Goal: Transaction & Acquisition: Purchase product/service

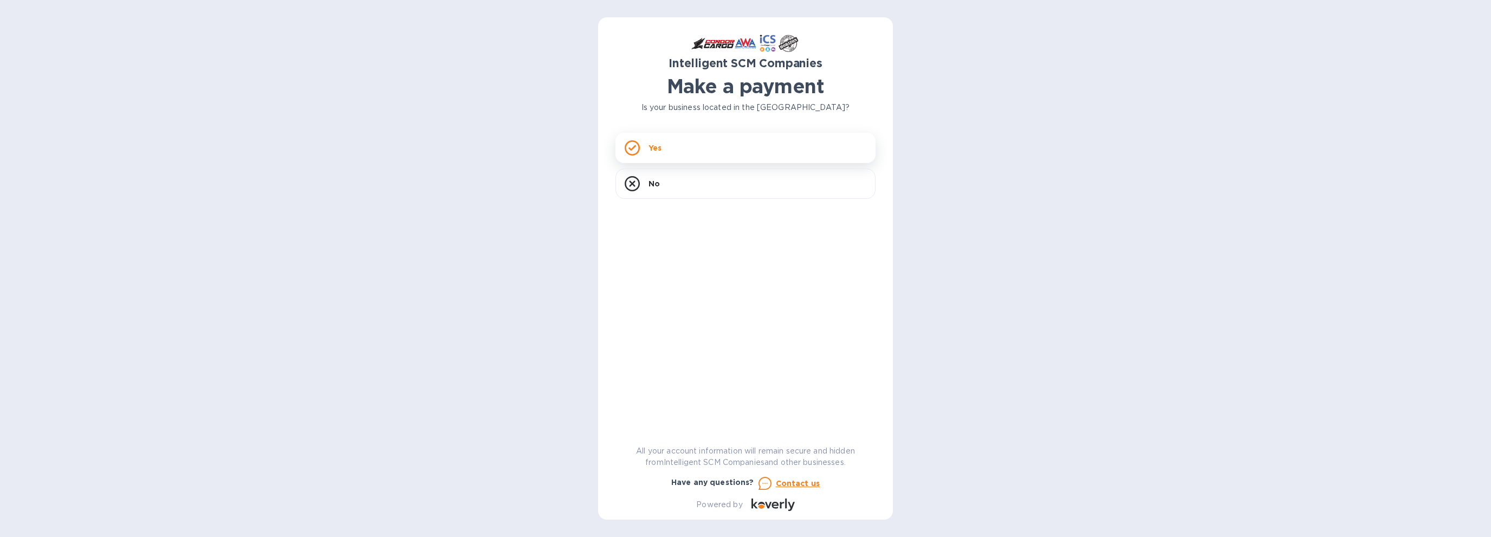
click at [667, 145] on div "Yes" at bounding box center [745, 148] width 260 height 30
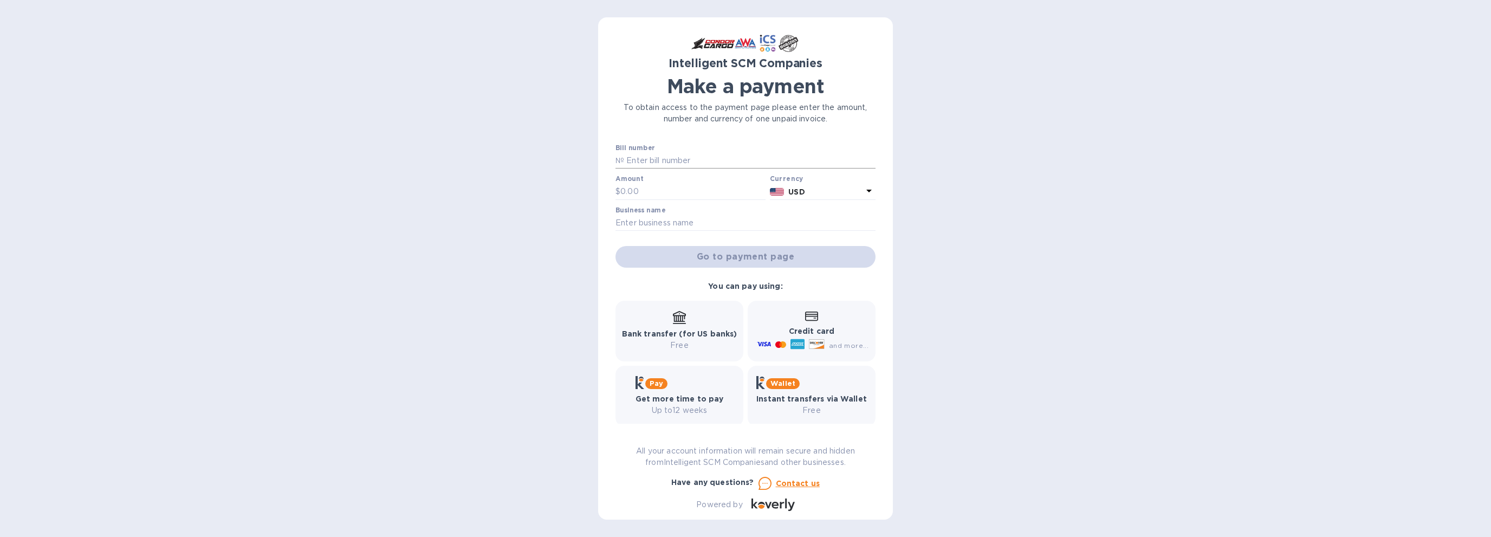
click at [663, 164] on input "text" at bounding box center [749, 161] width 251 height 16
type input "S005157496"
click at [634, 187] on input "text" at bounding box center [692, 192] width 145 height 16
type input "1,033.20"
click at [691, 219] on input "text" at bounding box center [745, 223] width 260 height 16
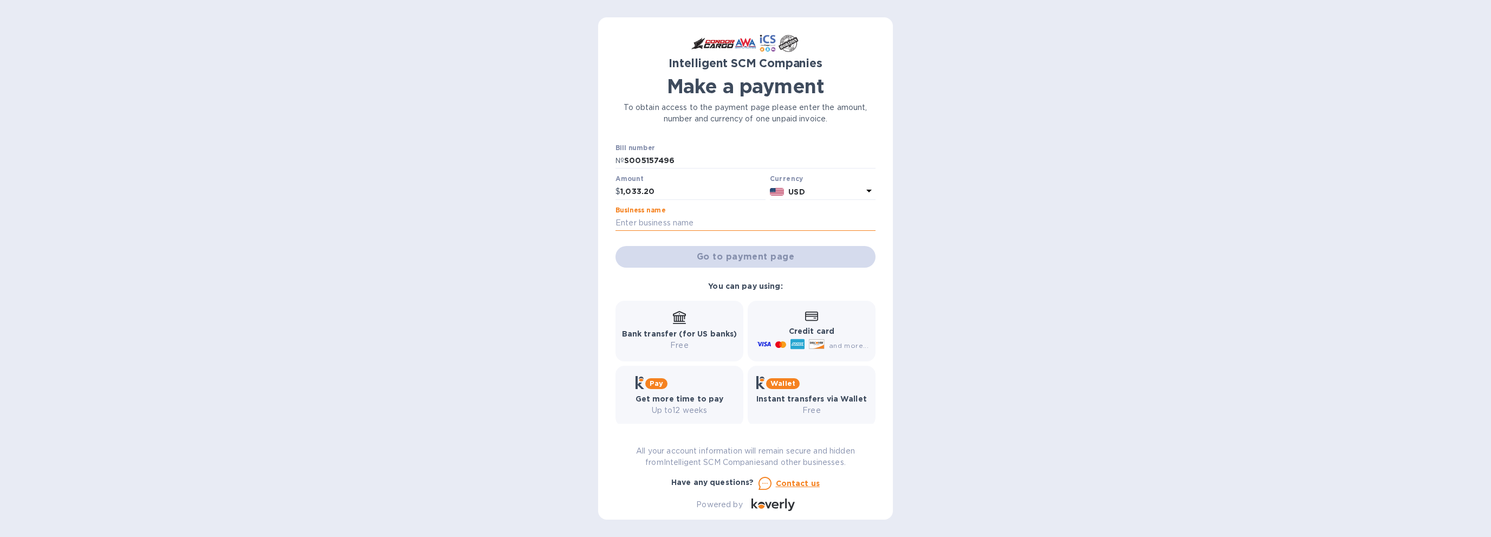
type input "[PERSON_NAME] Productions LLC"
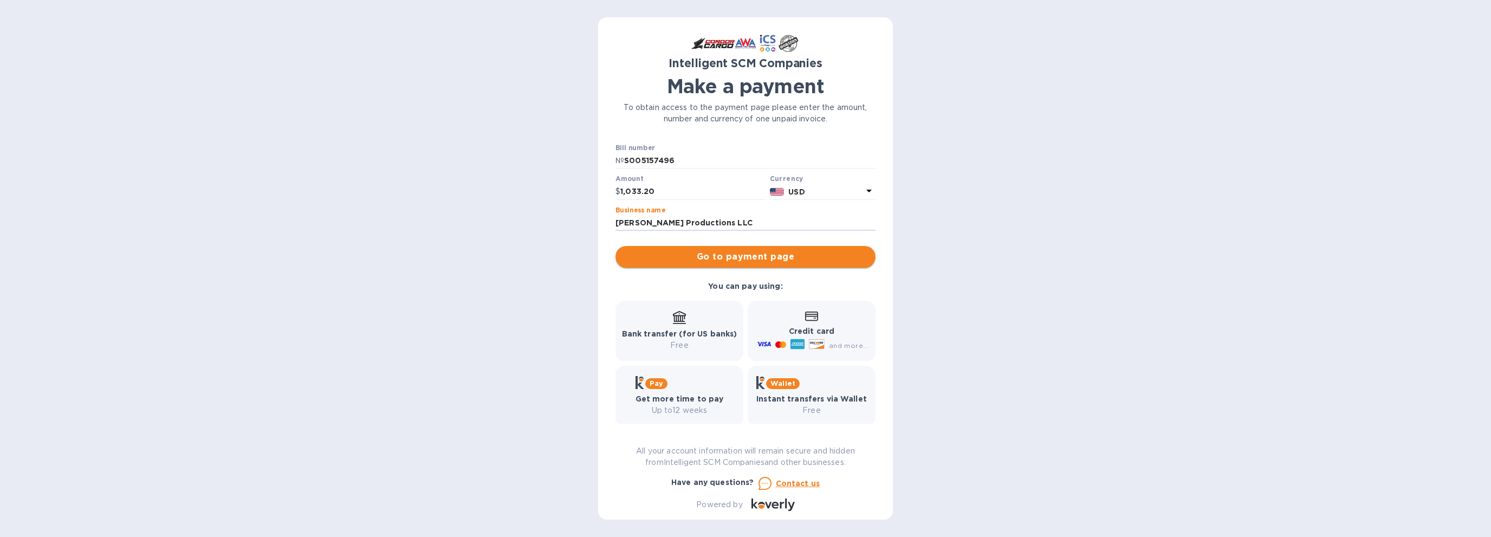
click at [724, 260] on span "Go to payment page" at bounding box center [745, 256] width 243 height 13
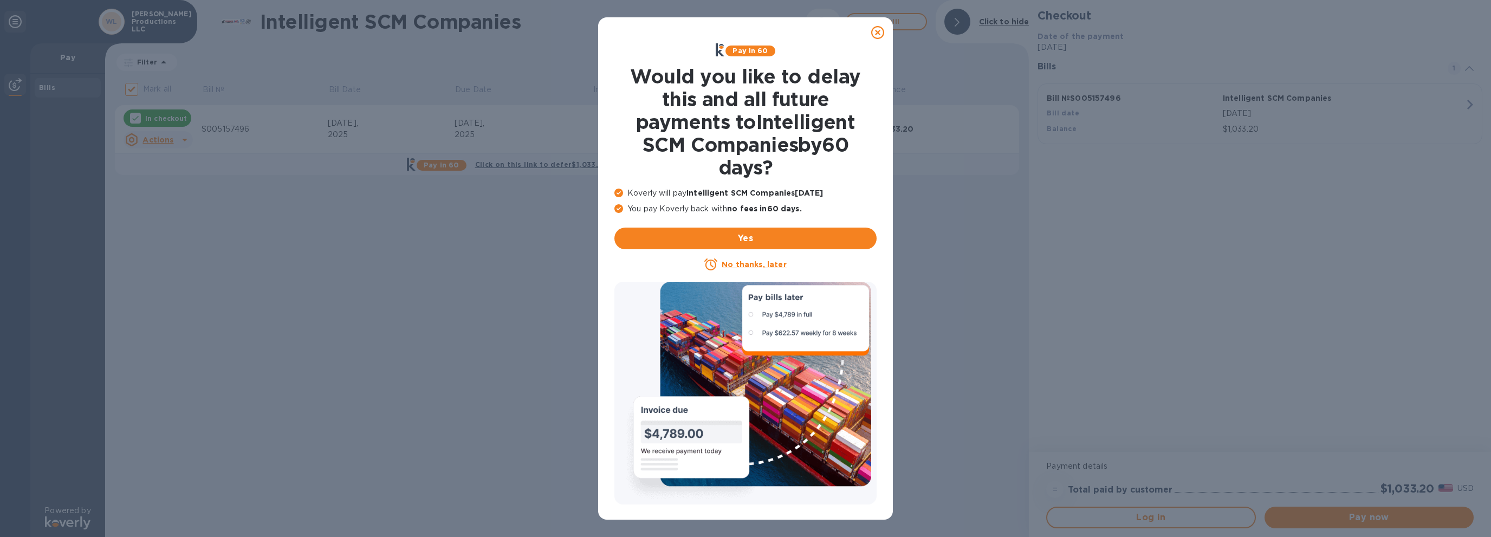
click at [878, 28] on icon at bounding box center [877, 32] width 13 height 13
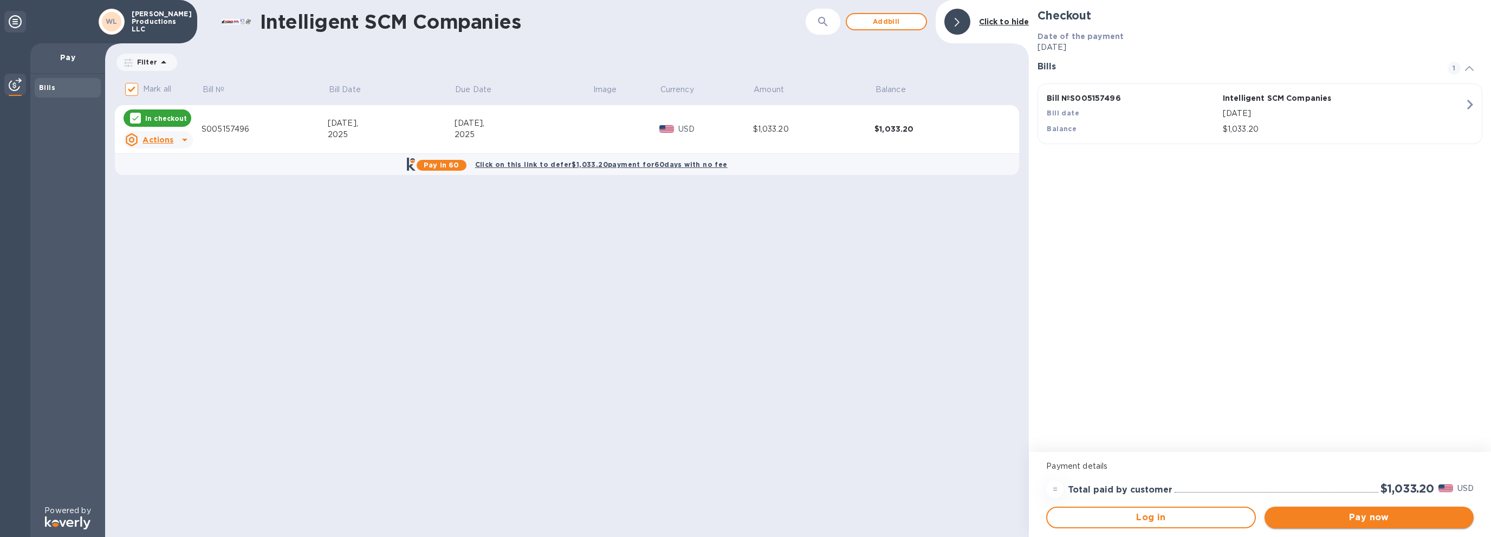
click at [1309, 516] on span "Pay now" at bounding box center [1369, 517] width 192 height 13
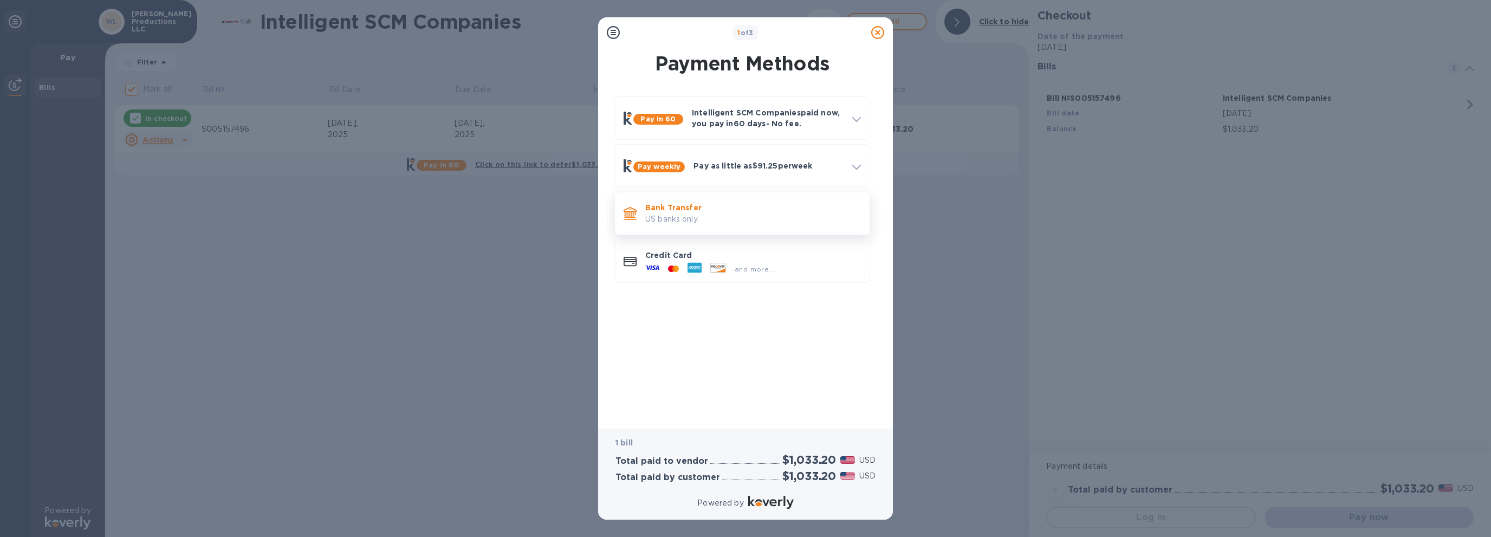
click at [676, 218] on p "US banks only." at bounding box center [753, 218] width 216 height 11
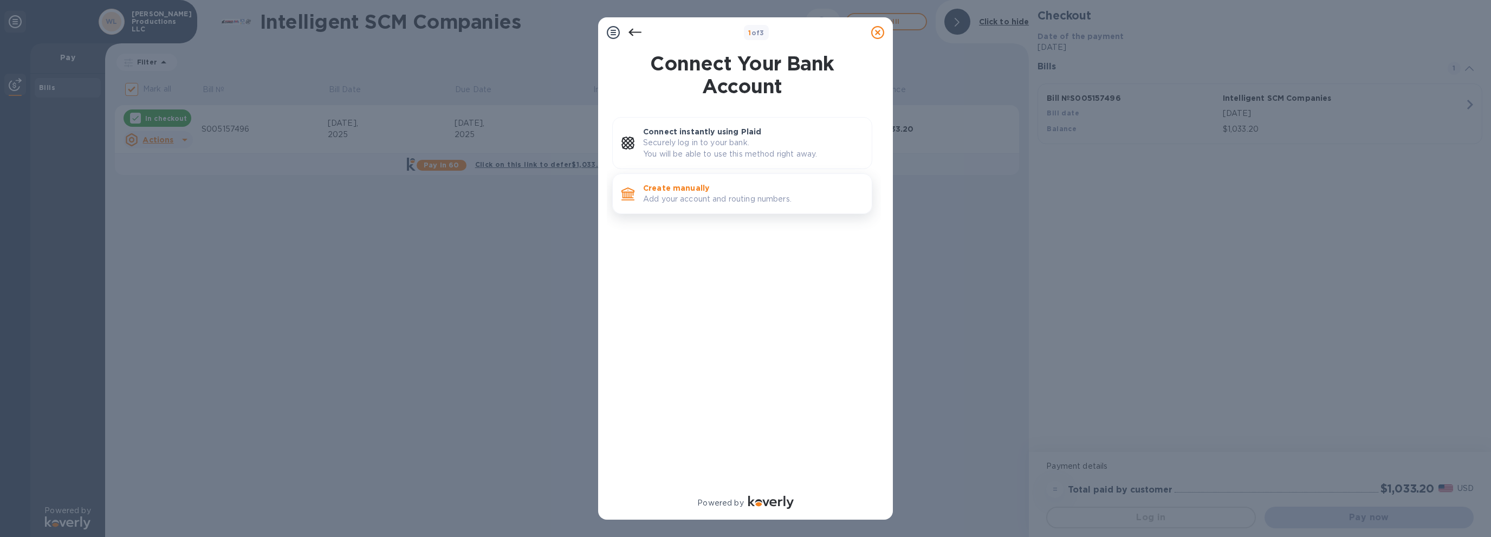
click at [672, 197] on p "Add your account and routing numbers." at bounding box center [753, 198] width 220 height 11
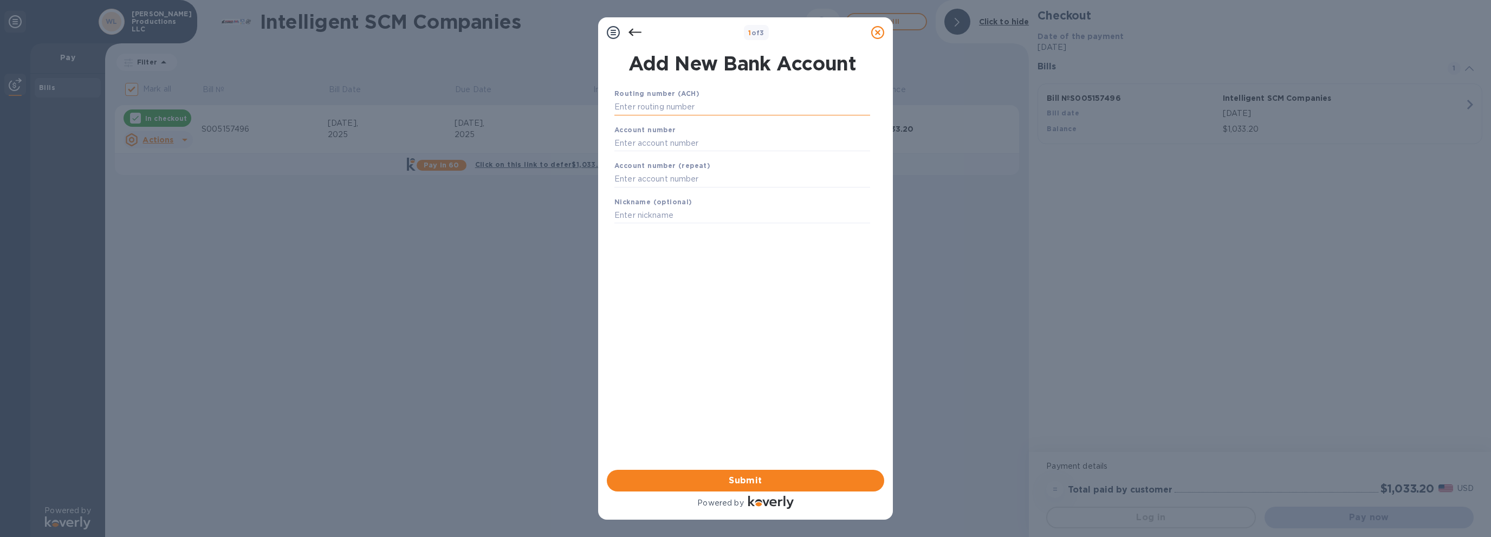
click at [665, 110] on input "text" at bounding box center [742, 107] width 256 height 16
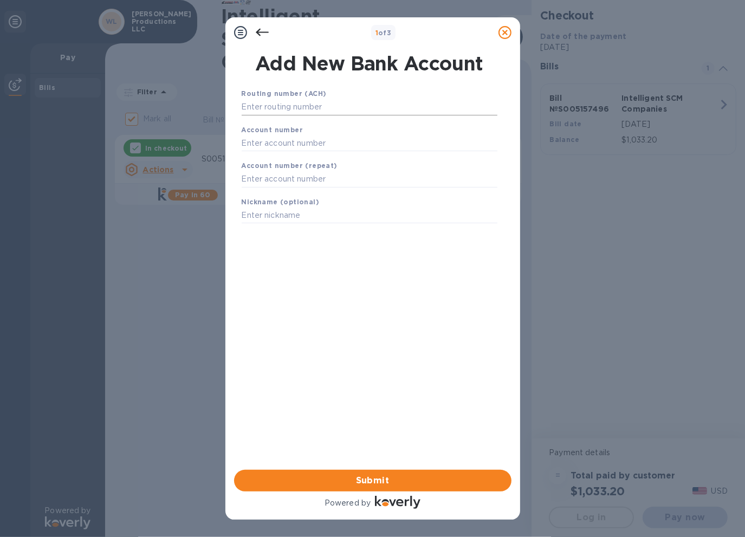
click at [282, 110] on input "text" at bounding box center [370, 107] width 256 height 16
click at [305, 137] on input "text" at bounding box center [370, 143] width 256 height 16
drag, startPoint x: 295, startPoint y: 111, endPoint x: 215, endPoint y: 112, distance: 80.2
click at [215, 112] on div "1 of 3 Add New Bank Account Routing number (ACH) [FINANCIAL_ID] Account number …" at bounding box center [372, 268] width 745 height 537
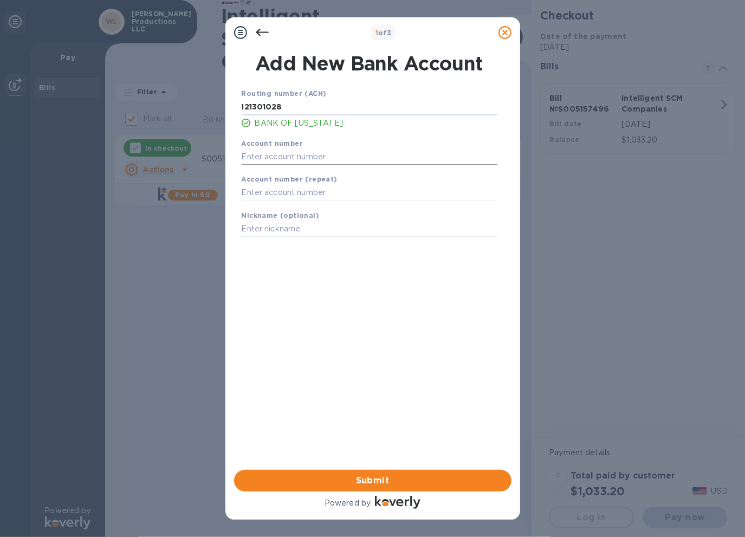
type input "121301028"
click at [269, 157] on input "text" at bounding box center [370, 156] width 256 height 16
type input "0003501477"
click at [254, 195] on input "text" at bounding box center [370, 193] width 256 height 16
type input "0003501477"
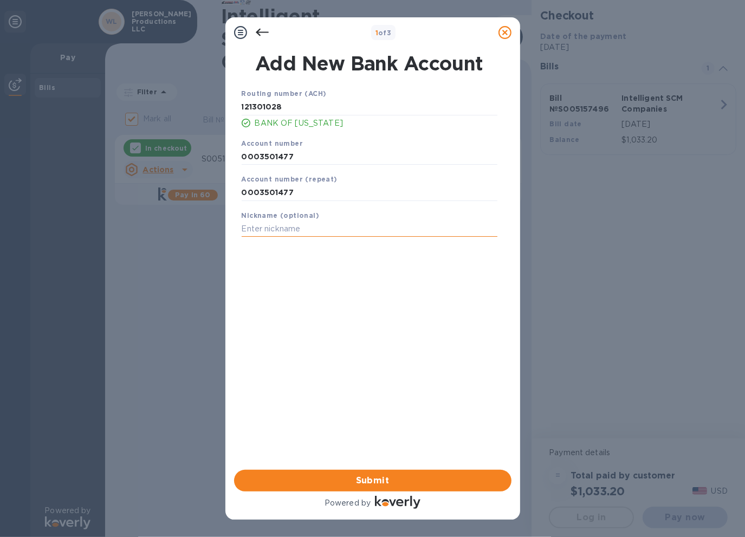
click at [316, 231] on input "text" at bounding box center [370, 229] width 256 height 16
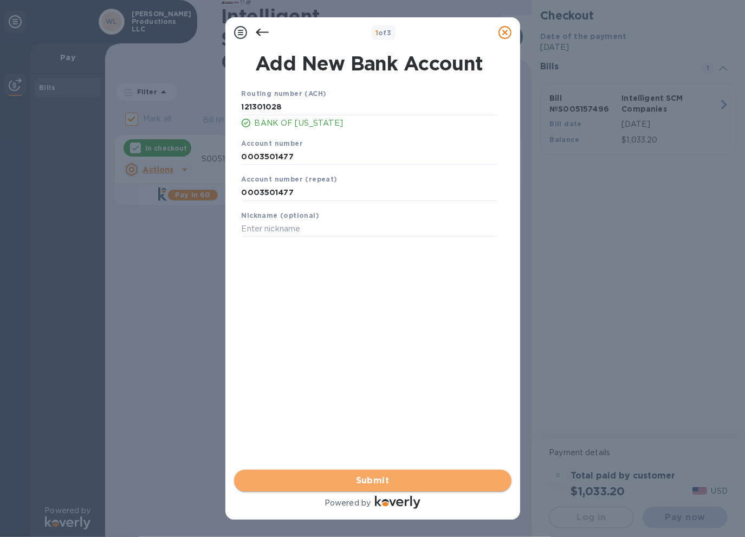
click at [379, 475] on span "Submit" at bounding box center [373, 480] width 260 height 13
